Goal: Use online tool/utility: Utilize a website feature to perform a specific function

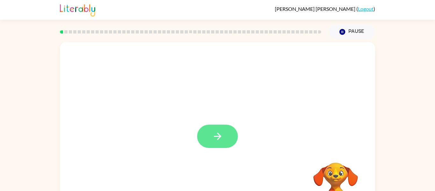
click at [216, 142] on button "button" at bounding box center [217, 135] width 41 height 23
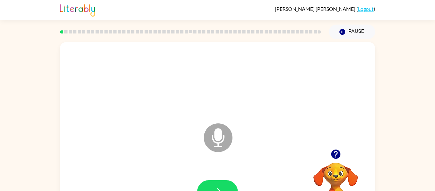
scroll to position [33, 0]
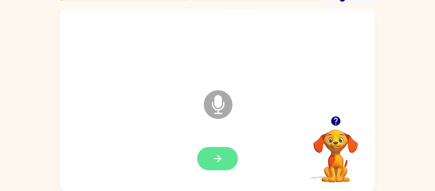
click at [212, 151] on button "button" at bounding box center [217, 158] width 41 height 23
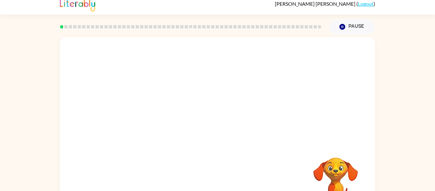
scroll to position [5, 0]
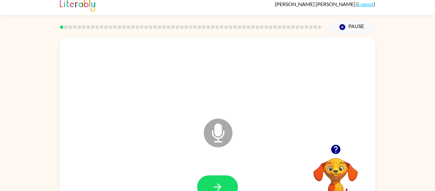
click at [216, 129] on icon "Microphone The Microphone is here when it is your turn to talk" at bounding box center [249, 141] width 95 height 48
click at [227, 95] on div at bounding box center [217, 76] width 302 height 52
click at [218, 178] on button "button" at bounding box center [217, 186] width 41 height 23
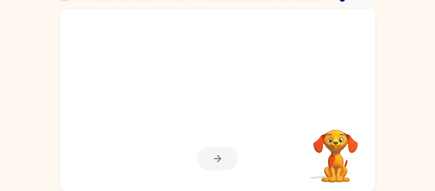
scroll to position [32, 0]
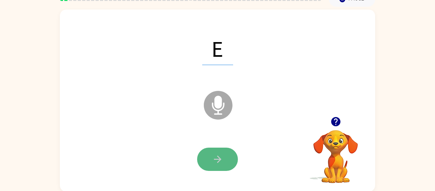
click at [218, 161] on icon "button" at bounding box center [217, 158] width 7 height 7
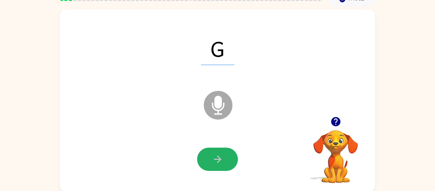
click at [218, 161] on icon "button" at bounding box center [217, 158] width 7 height 7
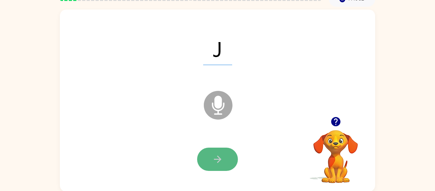
click at [215, 160] on icon "button" at bounding box center [217, 158] width 11 height 11
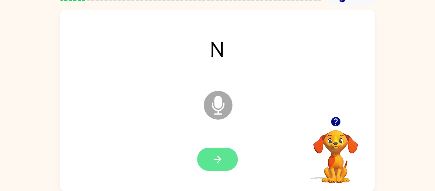
click at [215, 159] on icon "button" at bounding box center [217, 158] width 7 height 7
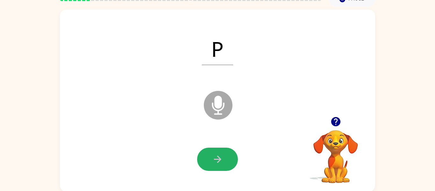
click at [215, 159] on icon "button" at bounding box center [217, 158] width 7 height 7
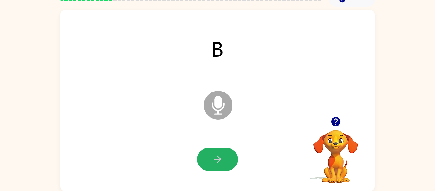
click at [215, 159] on icon "button" at bounding box center [217, 158] width 7 height 7
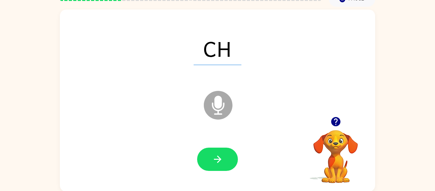
click at [215, 159] on icon "button" at bounding box center [217, 158] width 7 height 7
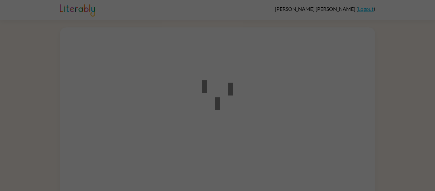
scroll to position [18, 0]
